Goal: Task Accomplishment & Management: Complete application form

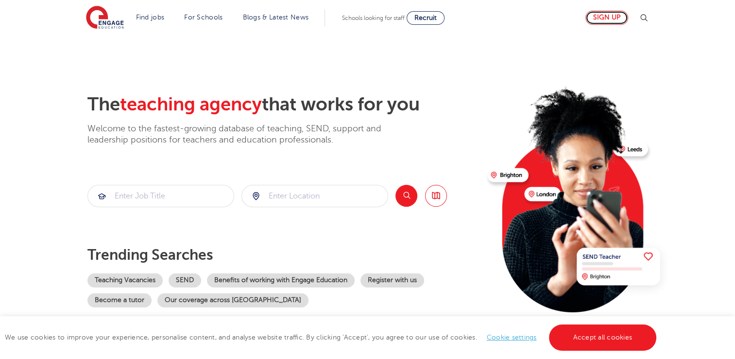
click at [604, 19] on link "Sign up" at bounding box center [607, 18] width 43 height 14
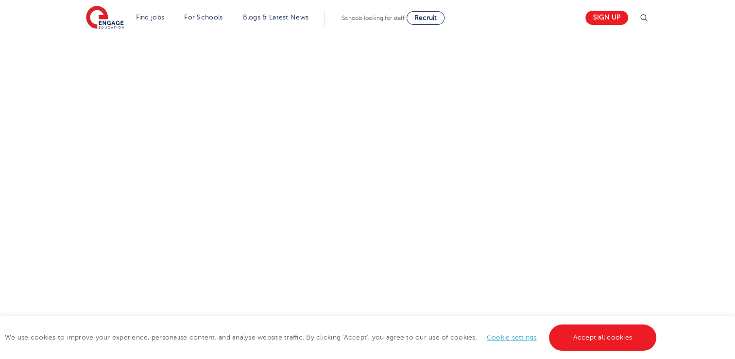
scroll to position [358, 0]
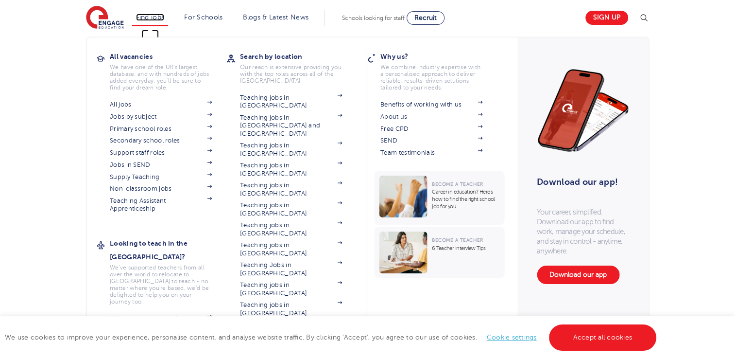
click at [158, 17] on link "Find jobs" at bounding box center [150, 17] width 29 height 7
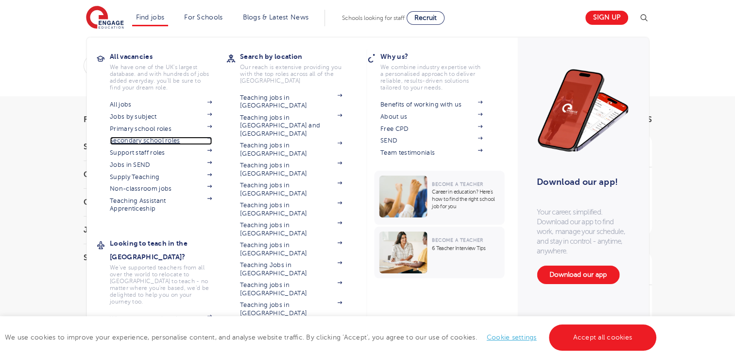
click at [159, 141] on link "Secondary school roles" at bounding box center [161, 141] width 102 height 8
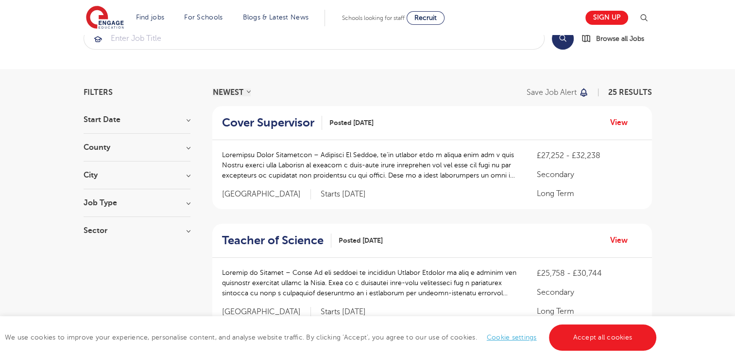
scroll to position [49, 0]
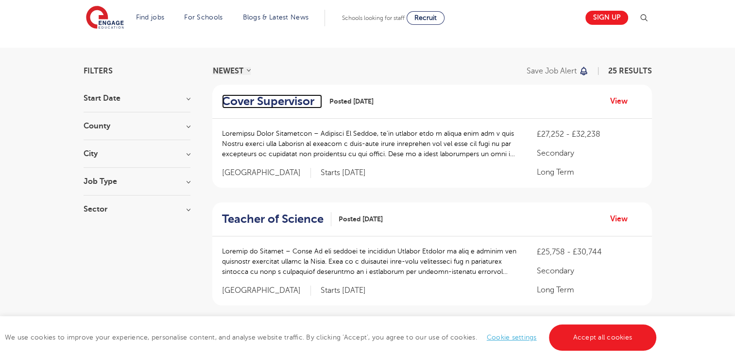
click at [268, 100] on h2 "Cover Supervisor" at bounding box center [268, 101] width 92 height 14
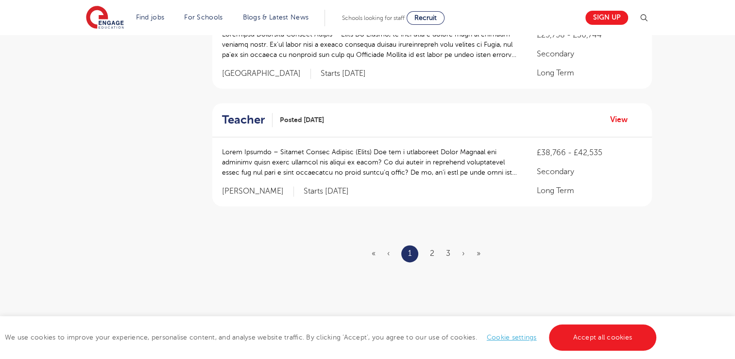
scroll to position [1166, 0]
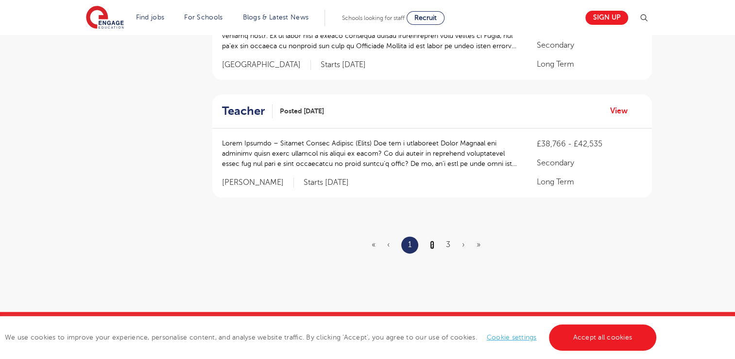
click at [431, 240] on link "2" at bounding box center [432, 244] width 4 height 9
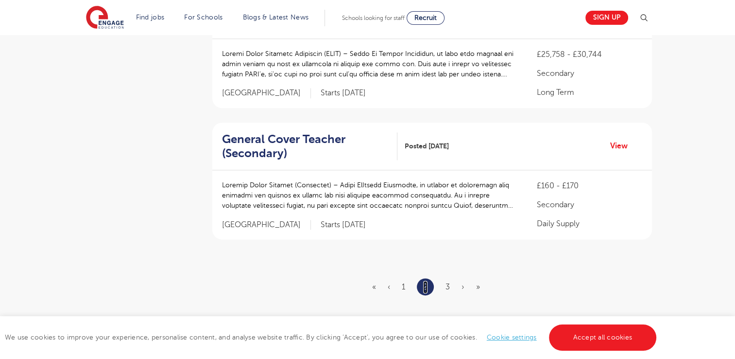
scroll to position [0, 0]
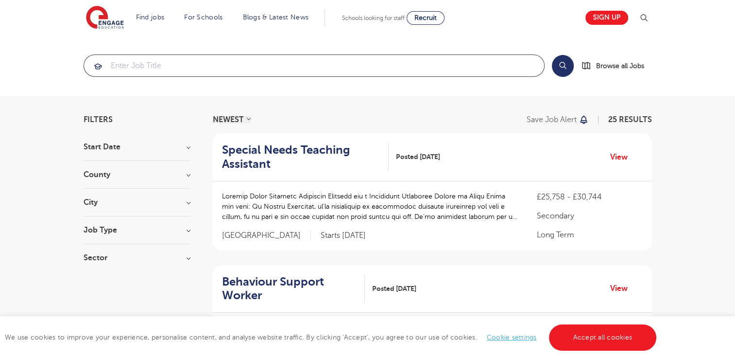
click at [154, 67] on input "search" at bounding box center [314, 65] width 460 height 21
click at [558, 55] on button "Search" at bounding box center [563, 66] width 22 height 22
click at [619, 63] on span "Browse all Jobs" at bounding box center [620, 65] width 48 height 11
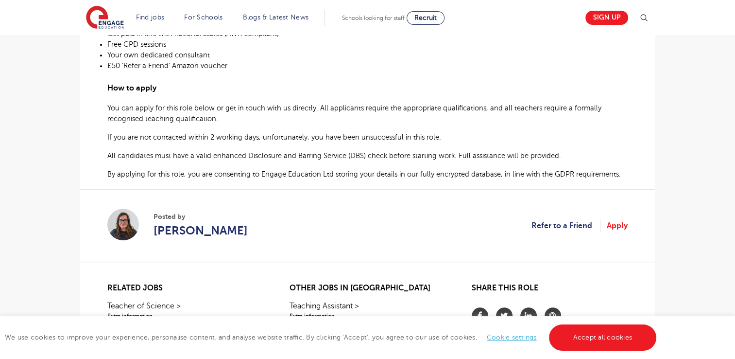
scroll to position [778, 0]
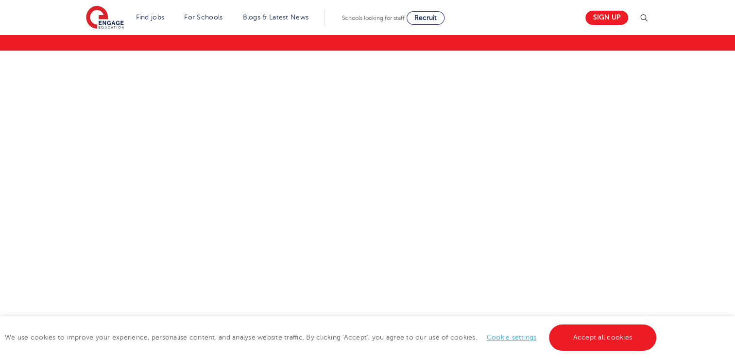
scroll to position [97, 0]
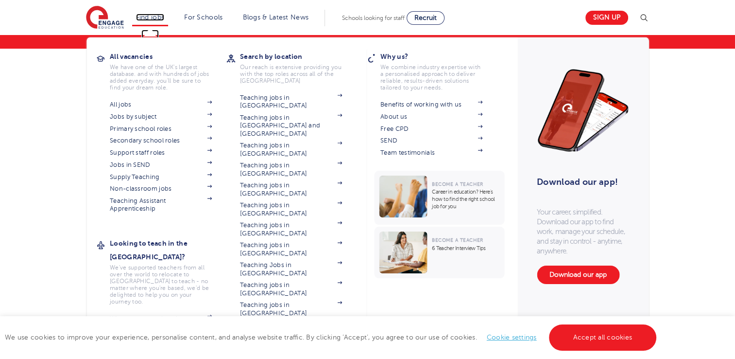
click at [150, 14] on link "Find jobs" at bounding box center [150, 17] width 29 height 7
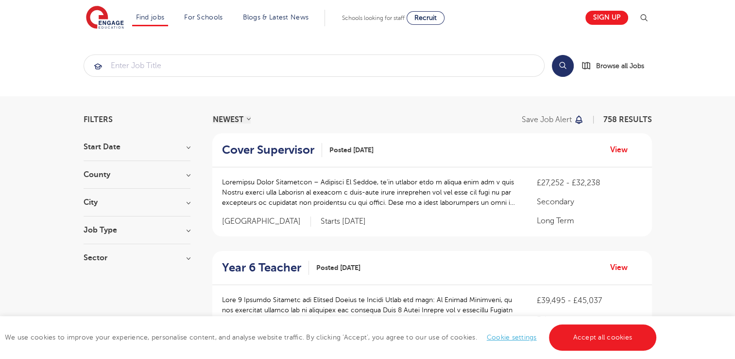
click at [186, 202] on h3 "City" at bounding box center [137, 202] width 107 height 8
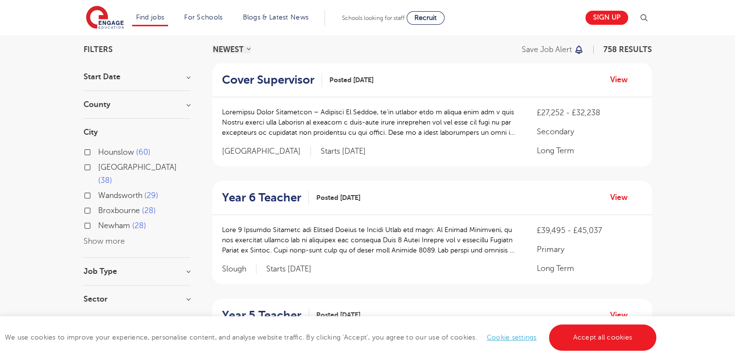
scroll to position [146, 0]
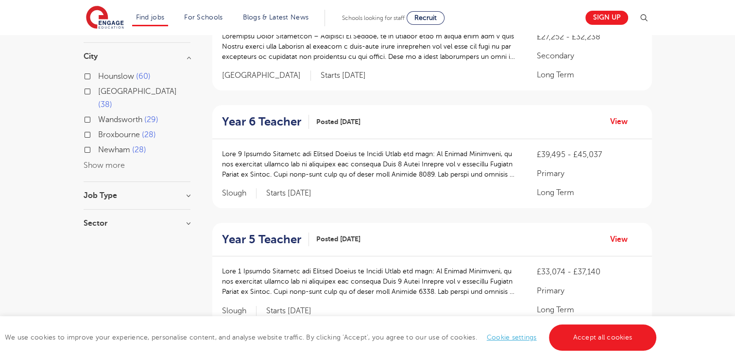
click at [99, 161] on button "Show more" at bounding box center [104, 165] width 41 height 9
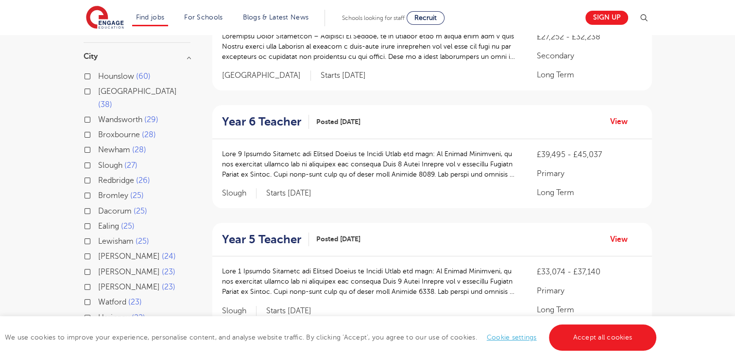
click at [98, 174] on label "Redbridge 26" at bounding box center [124, 180] width 52 height 13
click at [98, 176] on input "Redbridge 26" at bounding box center [101, 179] width 6 height 6
checkbox input "true"
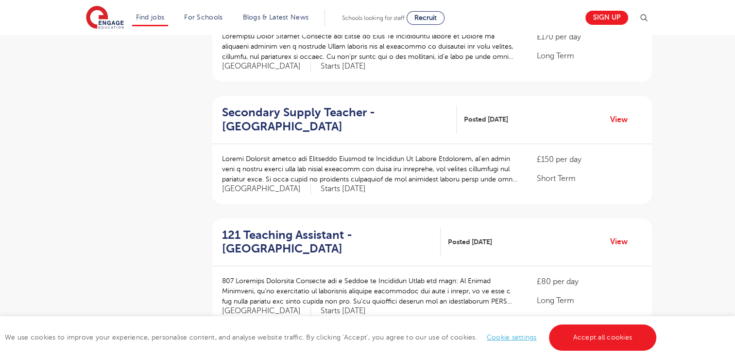
scroll to position [632, 0]
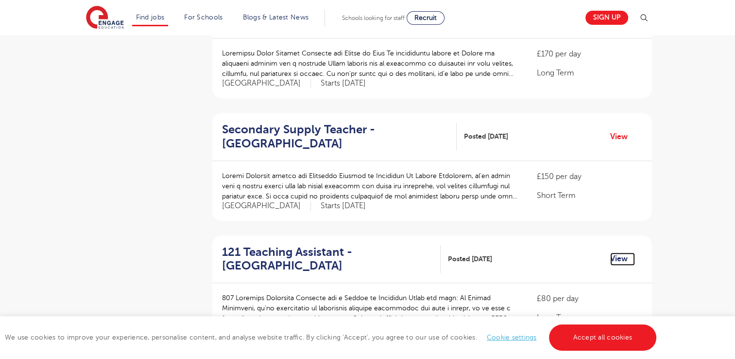
click at [626, 257] on link "View" at bounding box center [622, 258] width 25 height 13
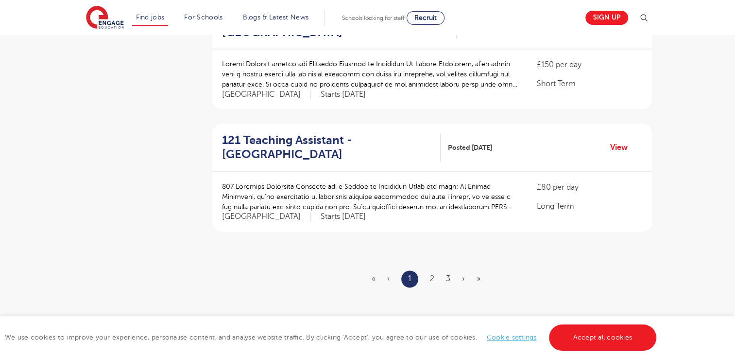
scroll to position [1118, 0]
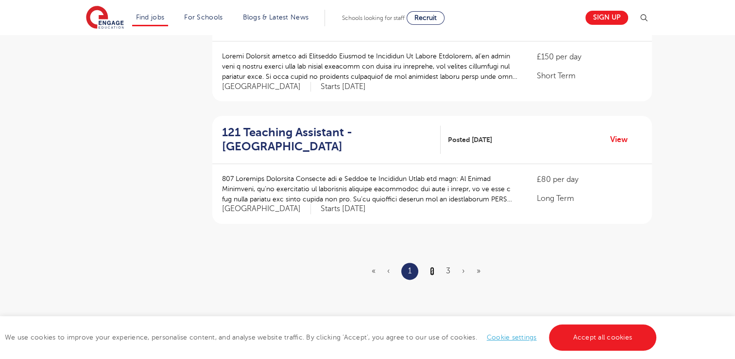
click at [433, 269] on link "2" at bounding box center [432, 270] width 4 height 9
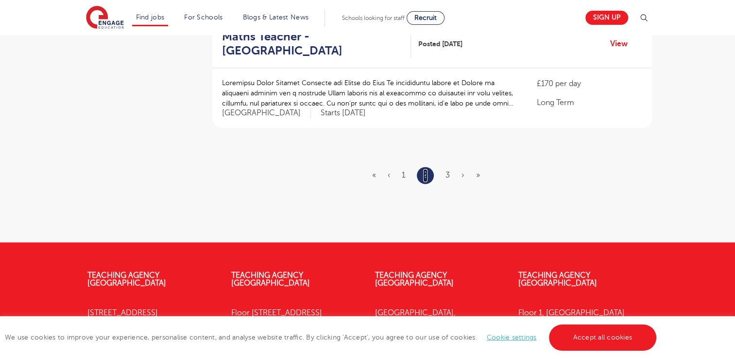
scroll to position [1215, 0]
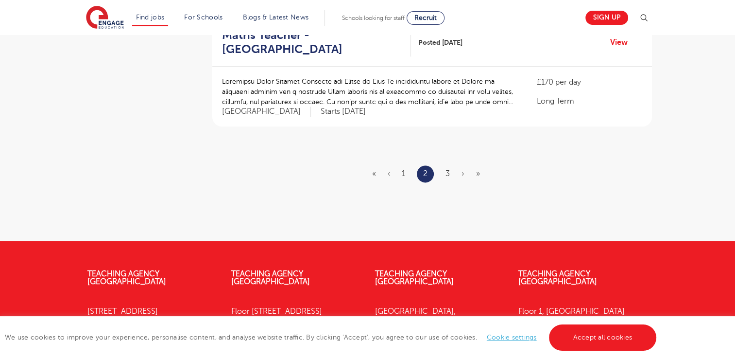
click at [450, 172] on ul "« ‹ 1 2 3 › »" at bounding box center [432, 173] width 120 height 17
click at [445, 172] on ul "« ‹ 1 2 3 › »" at bounding box center [432, 173] width 120 height 17
click at [448, 170] on link "3" at bounding box center [448, 173] width 4 height 9
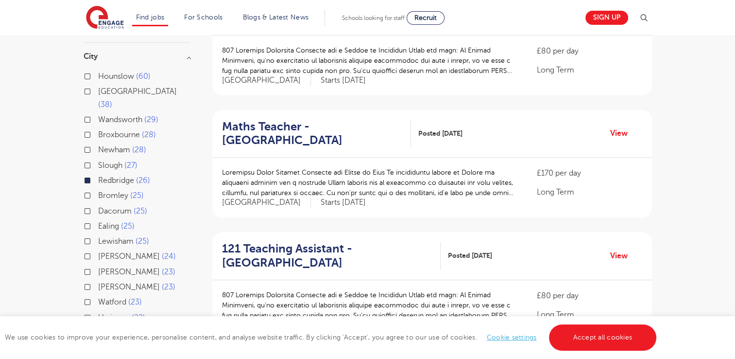
scroll to position [292, 0]
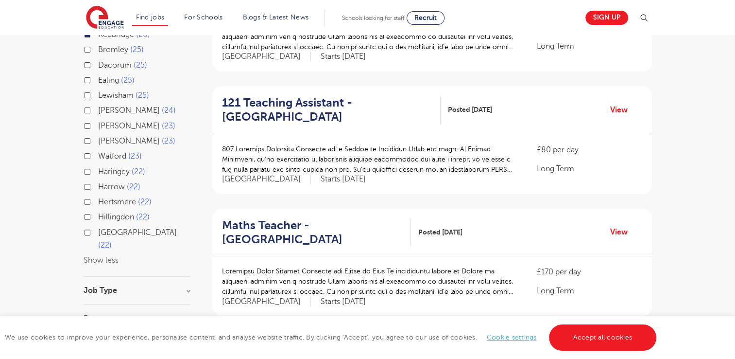
click at [184, 286] on h3 "Job Type" at bounding box center [137, 290] width 107 height 8
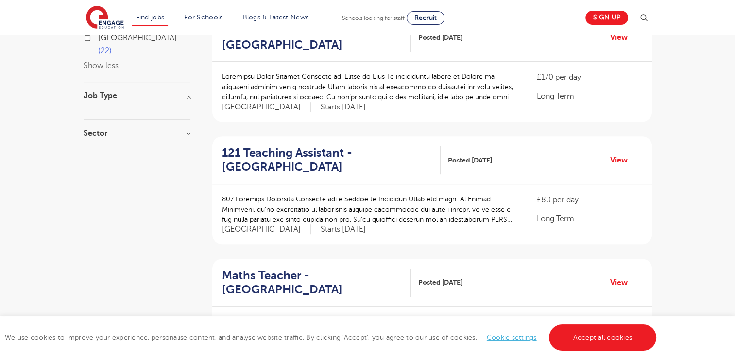
click at [188, 92] on h3 "Job Type" at bounding box center [137, 96] width 107 height 8
click at [588, 358] on html "Find jobs All vacancies We have one of the UK's largest database. and with hund…" at bounding box center [367, 127] width 735 height 1227
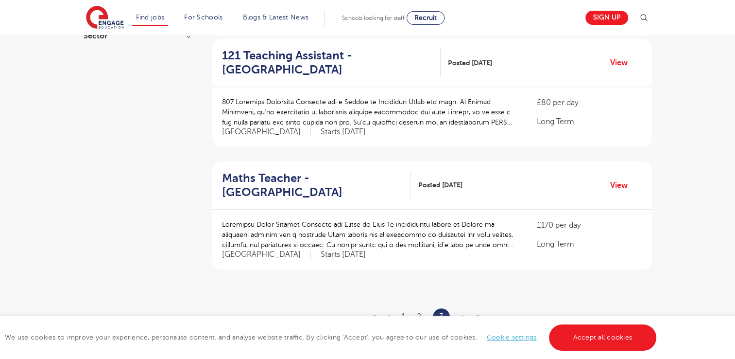
scroll to position [680, 0]
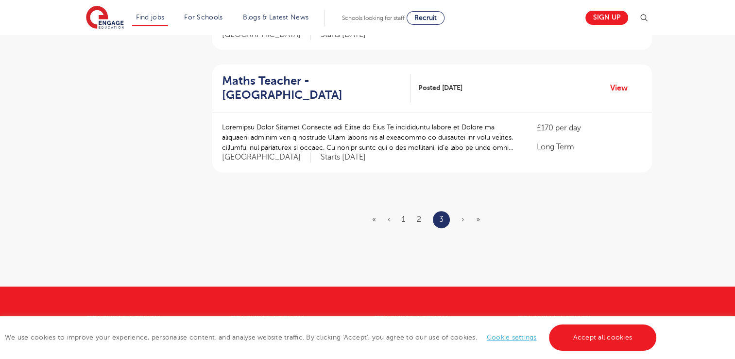
click at [465, 220] on ul "« ‹ 1 2 3 › »" at bounding box center [432, 219] width 120 height 17
click at [463, 219] on span "›" at bounding box center [463, 219] width 3 height 9
click at [463, 218] on span "›" at bounding box center [463, 219] width 3 height 9
click at [402, 217] on link "1" at bounding box center [403, 219] width 3 height 9
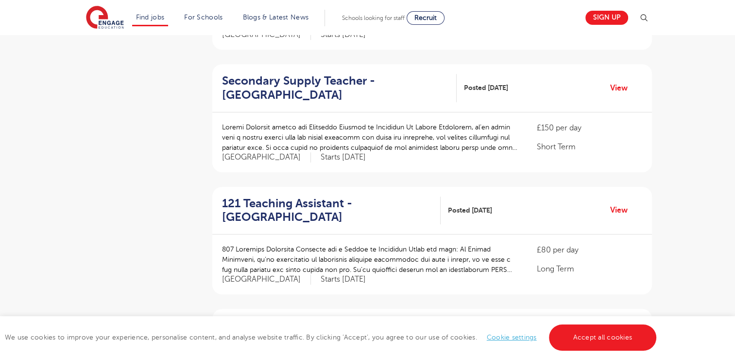
scroll to position [0, 0]
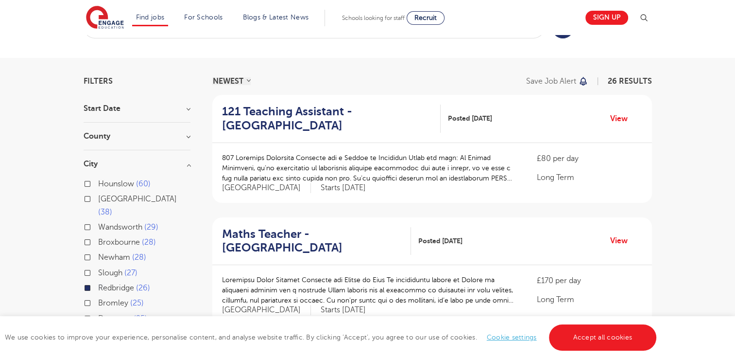
scroll to position [49, 0]
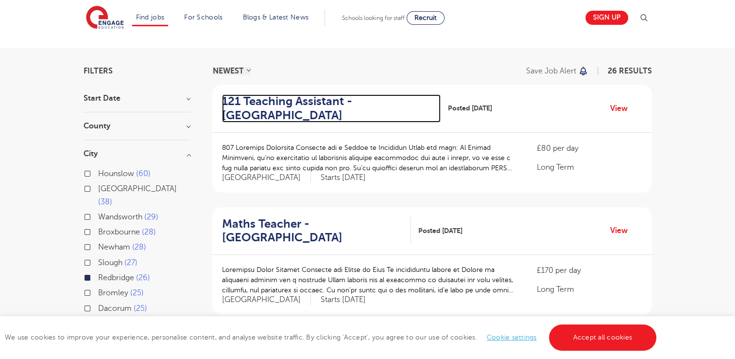
click at [288, 94] on h2 "121 Teaching Assistant - Redbridge" at bounding box center [327, 108] width 211 height 28
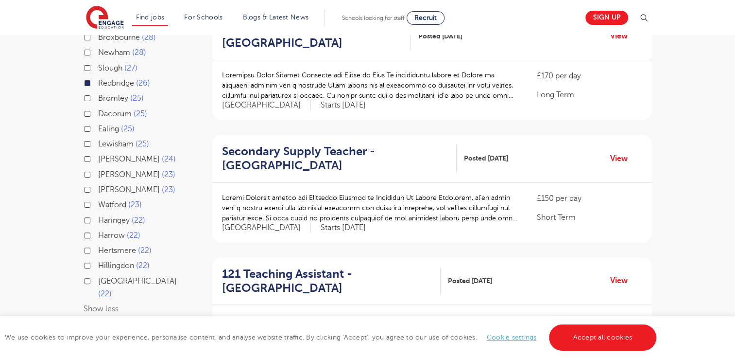
scroll to position [340, 0]
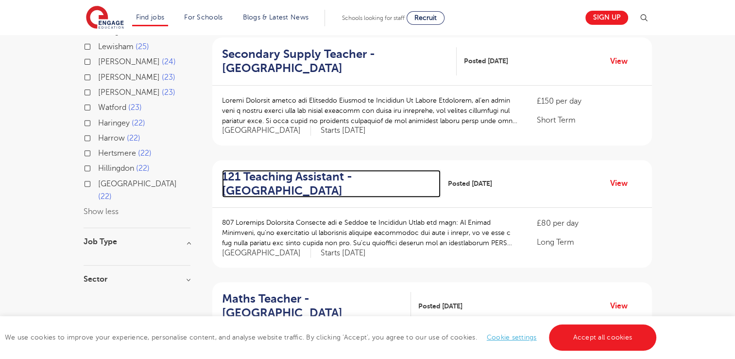
click at [258, 184] on h2 "121 Teaching Assistant - Redbridge" at bounding box center [327, 184] width 211 height 28
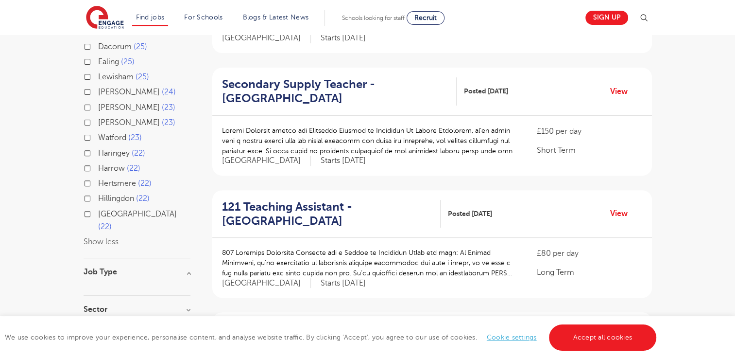
scroll to position [243, 0]
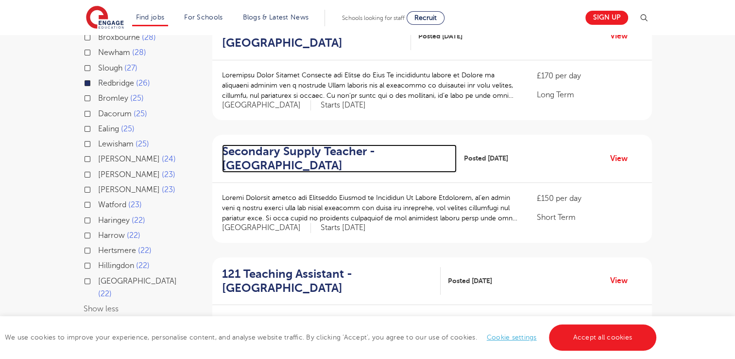
click at [301, 152] on h2 "Secondary Supply Teacher - Redbridge" at bounding box center [335, 158] width 227 height 28
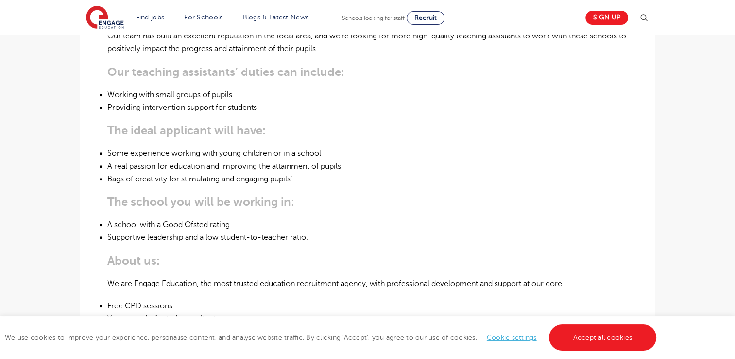
scroll to position [146, 0]
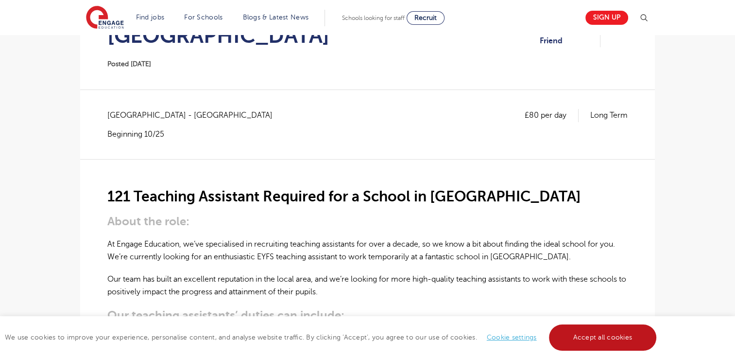
click at [610, 343] on link "Accept all cookies" at bounding box center [603, 337] width 108 height 26
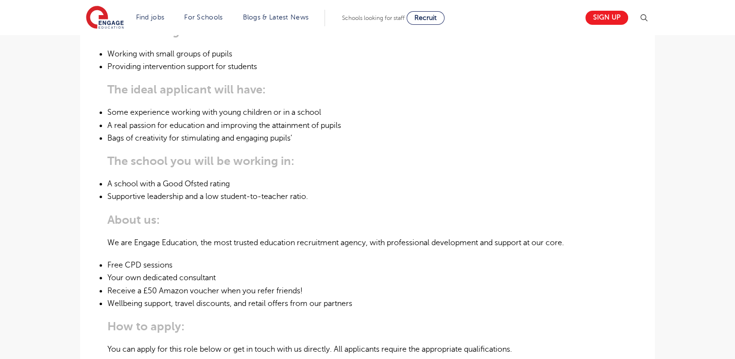
scroll to position [389, 0]
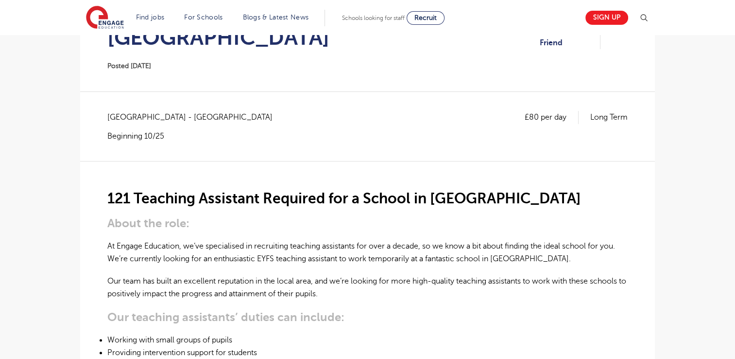
scroll to position [146, 0]
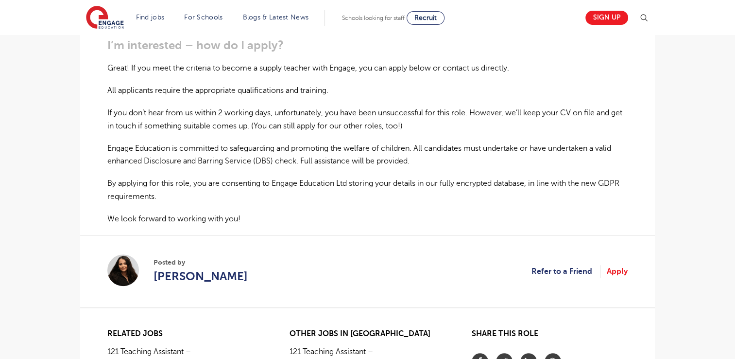
scroll to position [729, 0]
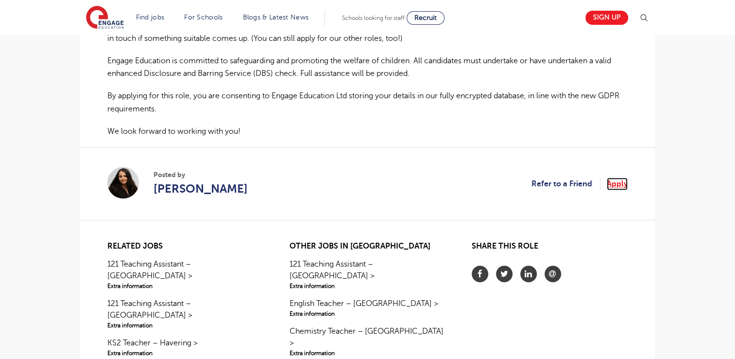
click at [621, 177] on link "Apply" at bounding box center [617, 183] width 21 height 13
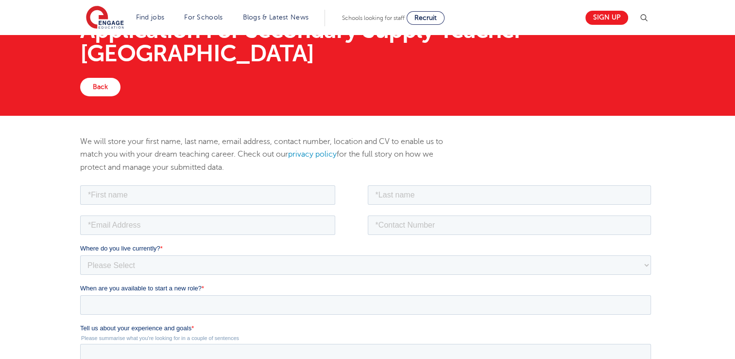
scroll to position [97, 0]
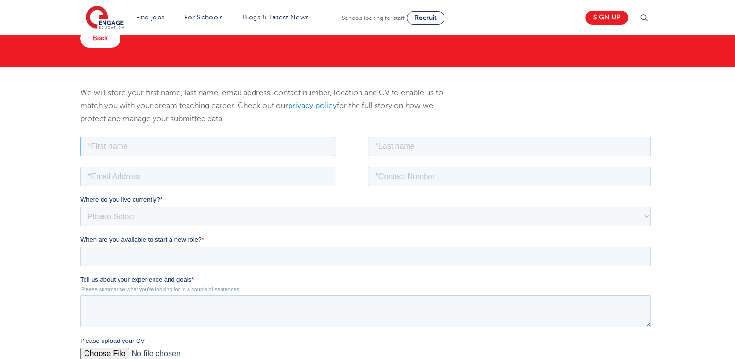
click at [138, 155] on input "text" at bounding box center [207, 145] width 255 height 19
click at [138, 154] on input "text" at bounding box center [207, 145] width 255 height 19
type input "s"
type input "Shajma"
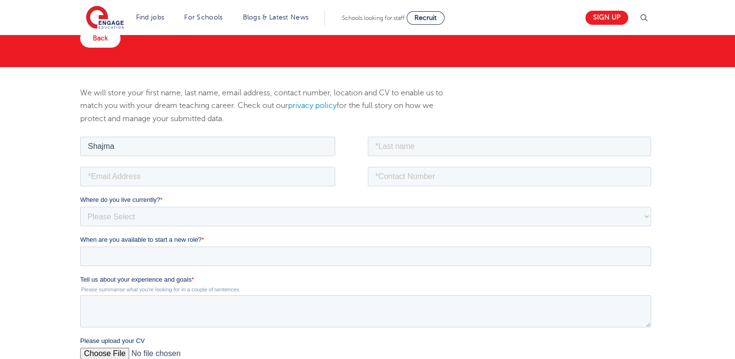
click at [406, 159] on fieldset "Shajma" at bounding box center [367, 149] width 575 height 30
click at [404, 143] on input "text" at bounding box center [510, 145] width 284 height 19
type input "[PERSON_NAME]"
click at [111, 171] on input "email" at bounding box center [207, 175] width 255 height 19
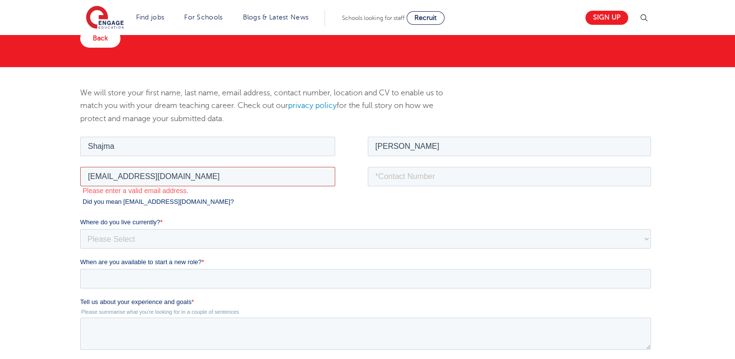
click at [133, 174] on input "[EMAIL_ADDRESS][DOMAIN_NAME]" at bounding box center [207, 175] width 255 height 19
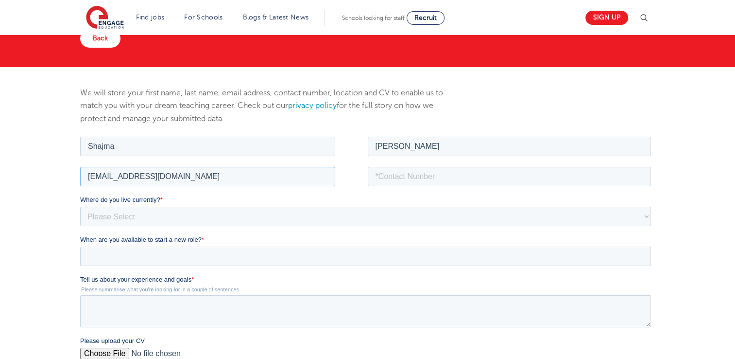
type input "[EMAIL_ADDRESS][DOMAIN_NAME]"
click at [412, 177] on input "tel" at bounding box center [510, 175] width 284 height 19
type input "07835778434"
click at [219, 222] on select "Please Select [GEOGRAPHIC_DATA] [GEOGRAPHIC_DATA] [GEOGRAPHIC_DATA] [GEOGRAPHIC…" at bounding box center [365, 215] width 571 height 19
select select "UK"
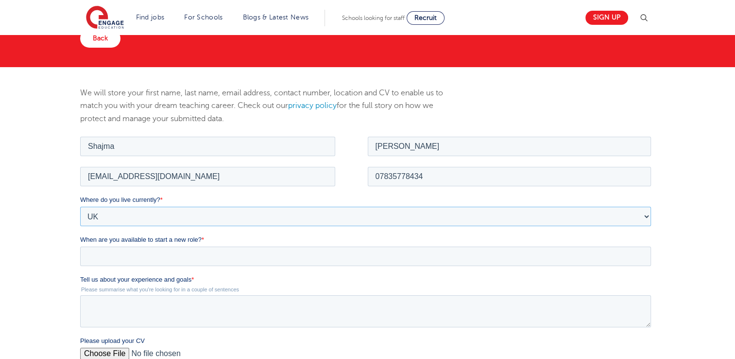
click at [80, 206] on select "Please Select [GEOGRAPHIC_DATA] [GEOGRAPHIC_DATA] [GEOGRAPHIC_DATA] [GEOGRAPHIC…" at bounding box center [365, 215] width 571 height 19
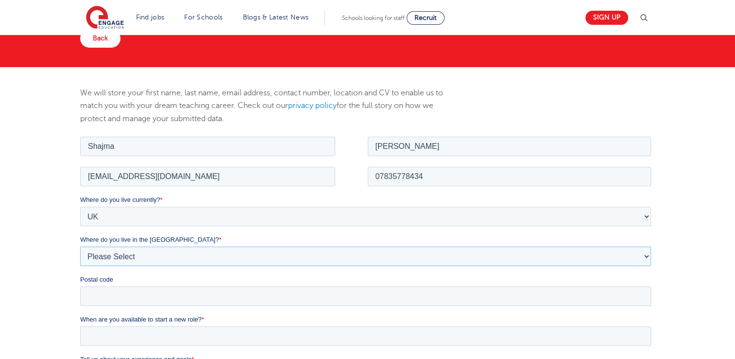
click at [152, 252] on select "Please Select Overseas [GEOGRAPHIC_DATA] [GEOGRAPHIC_DATA] [GEOGRAPHIC_DATA] [G…" at bounding box center [365, 255] width 571 height 19
select select "[GEOGRAPHIC_DATA]"
click at [80, 246] on select "Please Select Overseas [GEOGRAPHIC_DATA] [GEOGRAPHIC_DATA] [GEOGRAPHIC_DATA] [G…" at bounding box center [365, 255] width 571 height 19
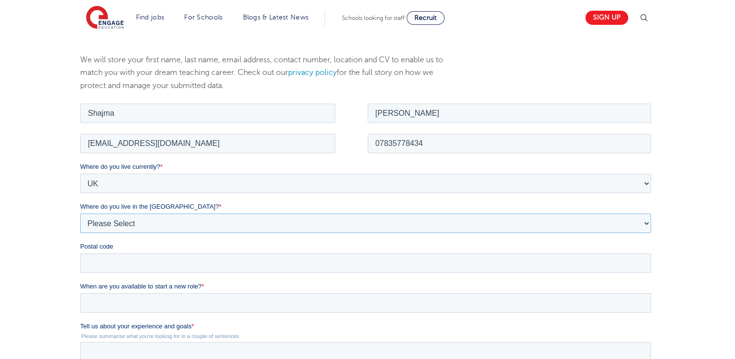
scroll to position [194, 0]
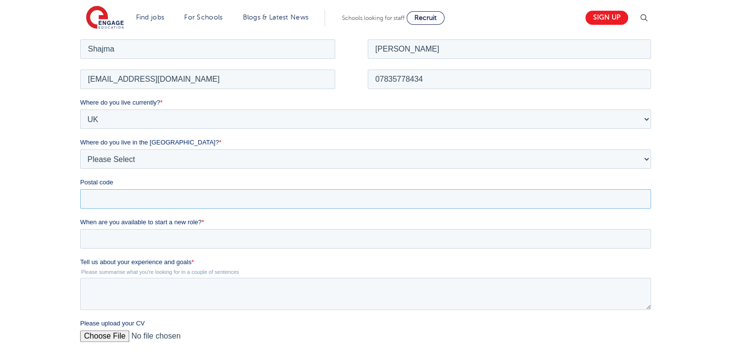
click at [121, 192] on input "Postal code" at bounding box center [365, 198] width 571 height 19
type input "IG62RN"
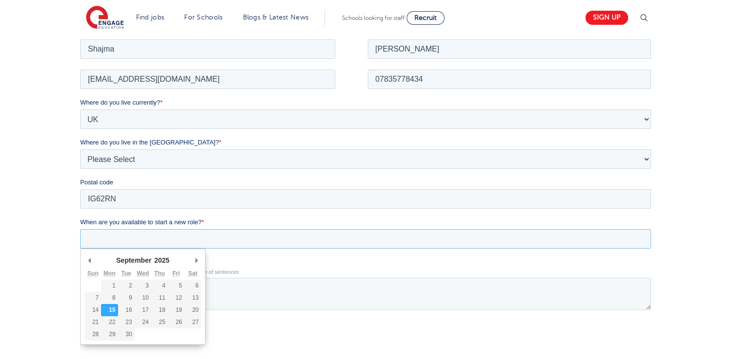
click at [137, 238] on input "When are you available to start a new role? *" at bounding box center [365, 237] width 571 height 19
type div "[DATE]"
type input "[DATE]"
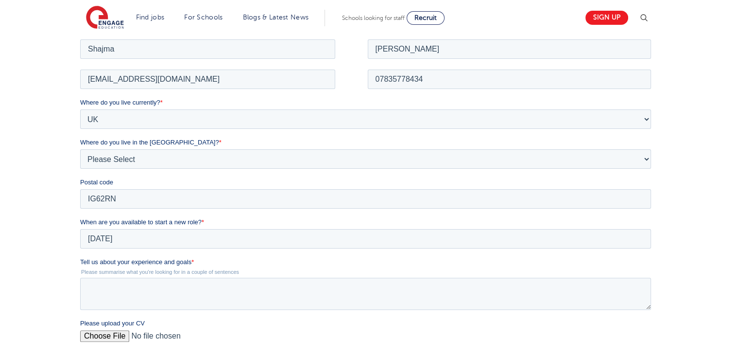
scroll to position [243, 0]
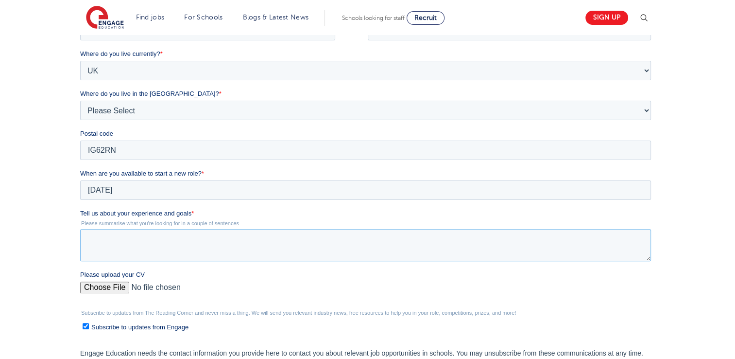
click at [127, 241] on textarea "Tell us about your experience and goals *" at bounding box center [365, 245] width 571 height 32
type textarea "i"
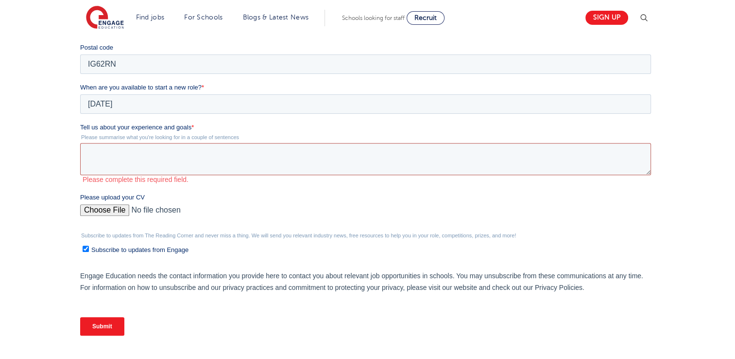
scroll to position [486, 0]
